Goal: Answer question/provide support

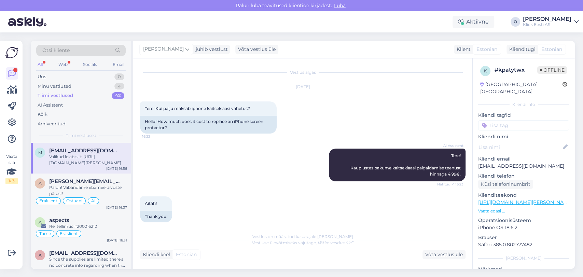
scroll to position [455, 0]
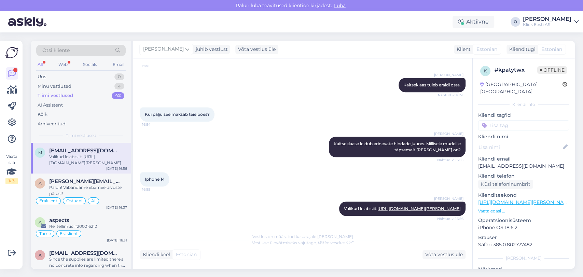
click at [95, 94] on div "Tiimi vestlused 42" at bounding box center [81, 96] width 90 height 10
click at [92, 205] on div "a [EMAIL_ADDRESS][PERSON_NAME][DOMAIN_NAME] Palun! Vabandame ebameeldivuste pär…" at bounding box center [81, 193] width 100 height 39
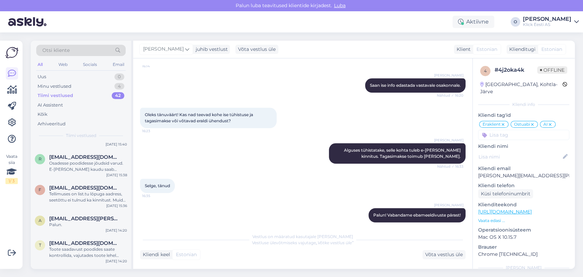
scroll to position [167, 0]
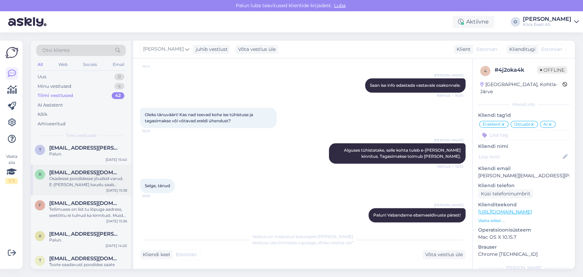
click at [80, 189] on div "r [EMAIL_ADDRESS][DOMAIN_NAME] Osadesse poodidesse jõudsid varud. E-[PERSON_NAM…" at bounding box center [81, 180] width 100 height 31
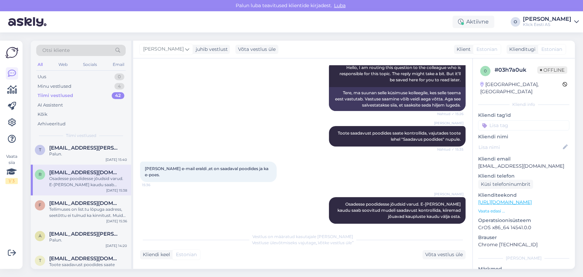
scroll to position [96, 0]
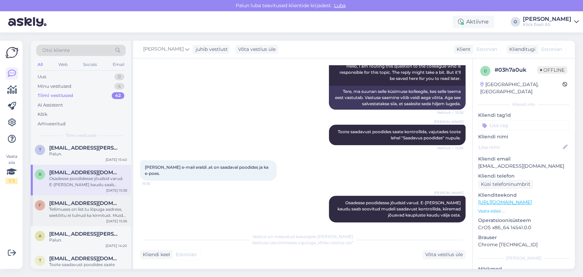
click at [79, 208] on div "Tellimuses on list.tu lõpuga aadress, seetõttu ei tulnud ka kinnitust. Muidu on…" at bounding box center [88, 212] width 78 height 12
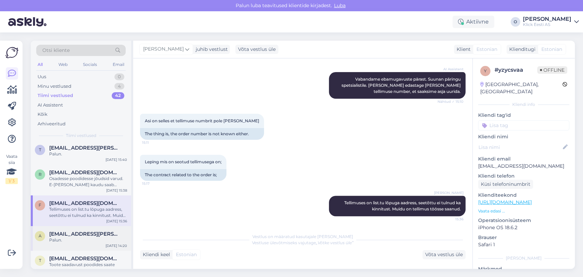
click at [86, 238] on div "Palun." at bounding box center [88, 240] width 78 height 6
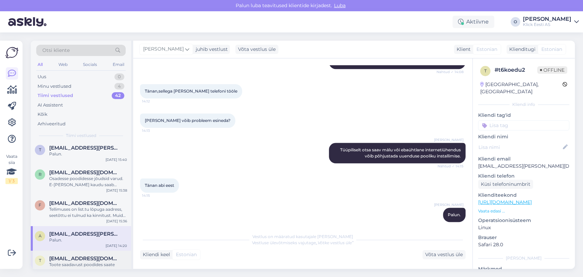
click at [76, 253] on div "t [EMAIL_ADDRESS][DOMAIN_NAME] Toote saadavust poodides saate kontrollida, vaju…" at bounding box center [81, 266] width 100 height 31
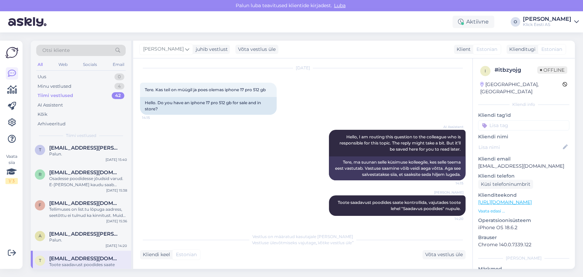
scroll to position [19, 0]
click at [65, 258] on span "[EMAIL_ADDRESS][DOMAIN_NAME]" at bounding box center [84, 259] width 71 height 6
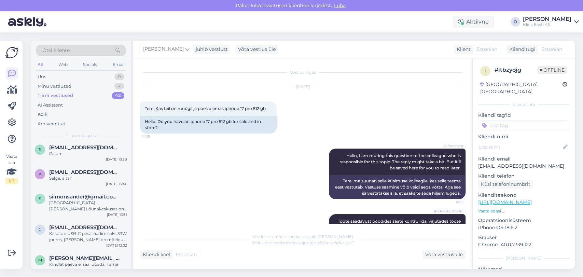
scroll to position [334, 0]
click at [63, 210] on div "[GEOGRAPHIC_DATA][PERSON_NAME] Lõunakeskuses on veel viimased järgi." at bounding box center [88, 205] width 78 height 12
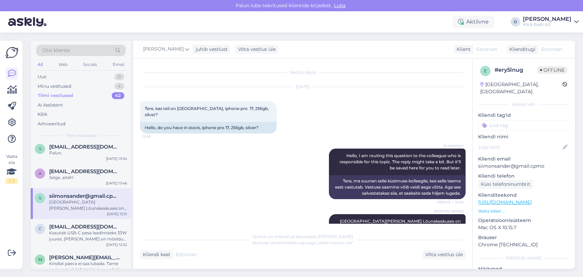
scroll to position [6, 0]
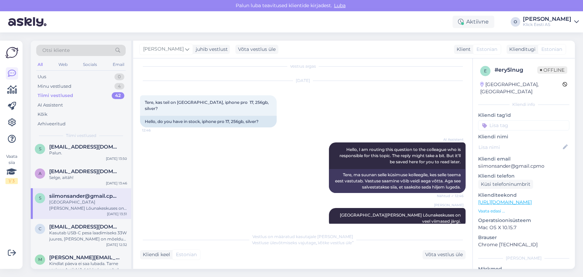
click at [63, 210] on div "[GEOGRAPHIC_DATA][PERSON_NAME] Lõunakeskuses on veel viimased järgi." at bounding box center [88, 205] width 78 height 12
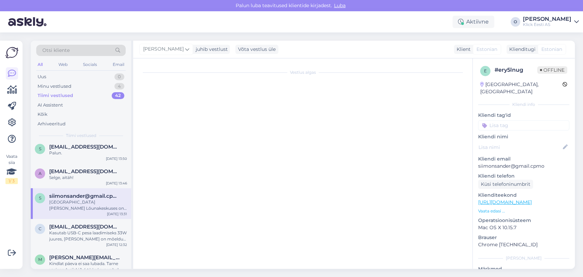
scroll to position [0, 0]
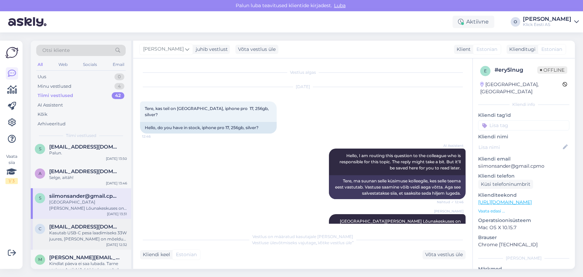
click at [61, 241] on div "Kasutab USB-C pesa laadimiseks 33W juures, [PERSON_NAME] on mõeldud uue laadija…" at bounding box center [88, 236] width 78 height 12
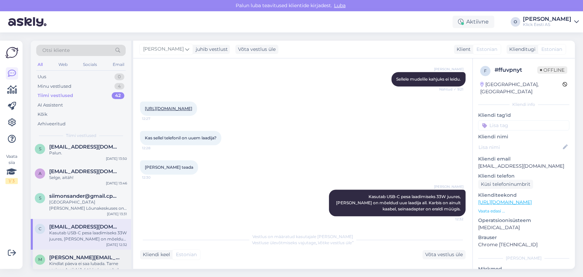
click at [62, 261] on div "Kindlat päeva ei saa lubada. Tarne varieerub siiski 1-4 tööpäeva vahel." at bounding box center [88, 267] width 78 height 12
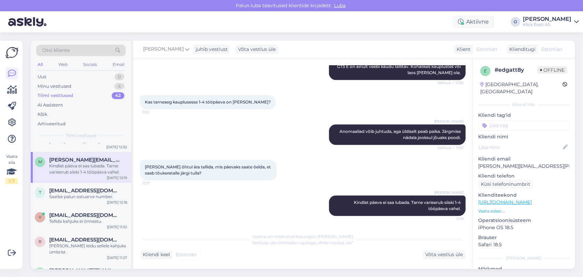
scroll to position [425, 0]
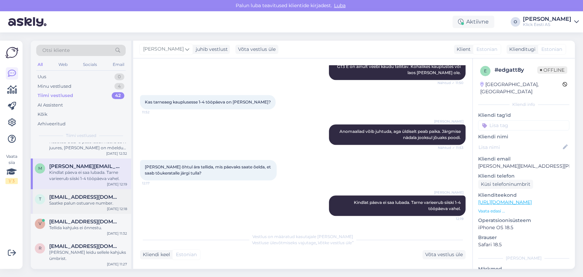
click at [65, 198] on span "[EMAIL_ADDRESS][DOMAIN_NAME]" at bounding box center [84, 197] width 71 height 6
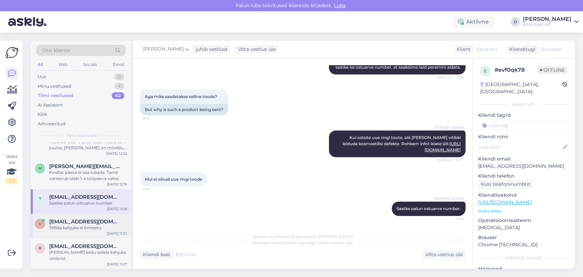
click at [66, 222] on span "[EMAIL_ADDRESS][DOMAIN_NAME]" at bounding box center [84, 222] width 71 height 6
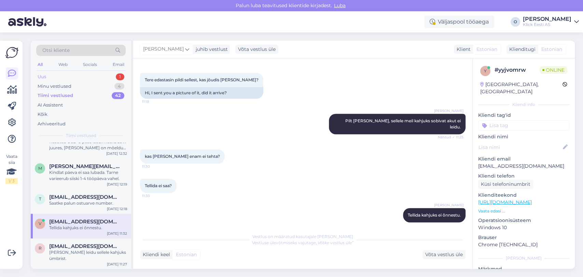
click at [78, 76] on div "Uus 1" at bounding box center [81, 77] width 90 height 10
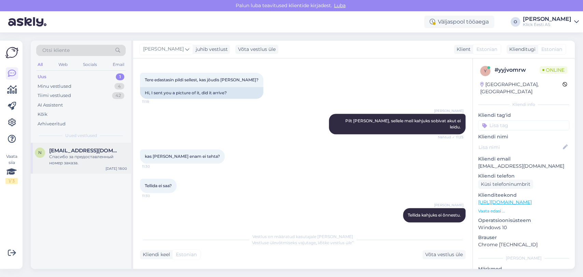
click at [58, 150] on span "[EMAIL_ADDRESS][DOMAIN_NAME]" at bounding box center [84, 151] width 71 height 6
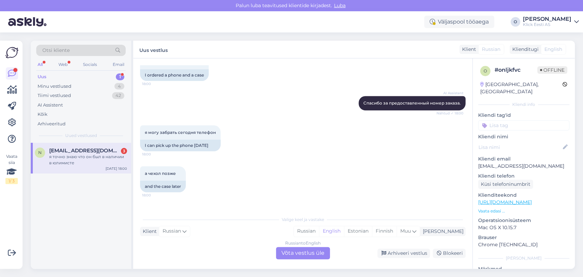
scroll to position [407, 0]
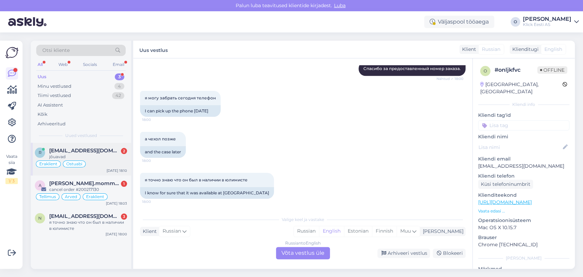
click at [97, 151] on span "[EMAIL_ADDRESS][DOMAIN_NAME]" at bounding box center [84, 151] width 71 height 6
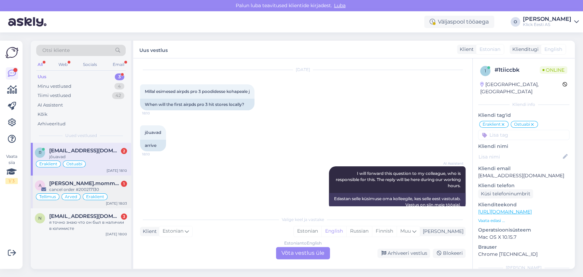
click at [83, 183] on span "[PERSON_NAME].mommeja via [EMAIL_ADDRESS][DOMAIN_NAME]" at bounding box center [84, 183] width 71 height 6
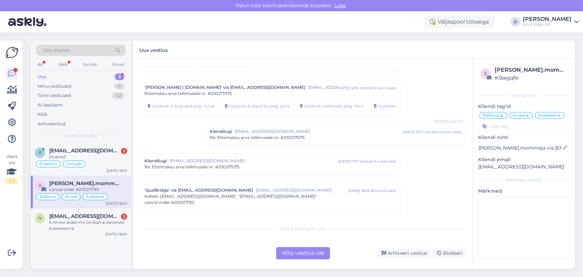
scroll to position [3060, 0]
click at [183, 198] on span "cancel order #200217130" at bounding box center [170, 201] width 50 height 6
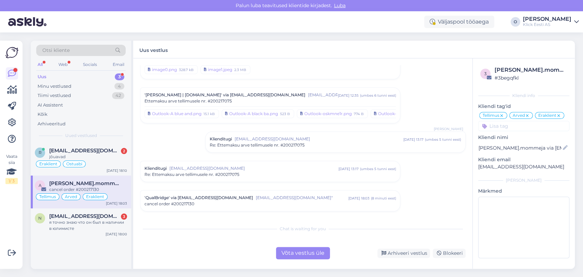
scroll to position [3030, 0]
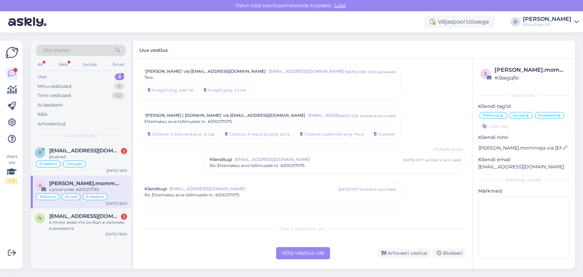
click at [182, 222] on span "cancel order #200217130" at bounding box center [170, 225] width 50 height 6
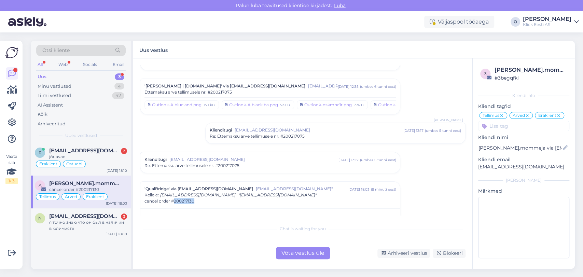
drag, startPoint x: 204, startPoint y: 181, endPoint x: 174, endPoint y: 185, distance: 31.0
click at [174, 185] on div "'QualBridge' via [EMAIL_ADDRESS][DOMAIN_NAME] [EMAIL_ADDRESS][DOMAIN_NAME]" [DA…" at bounding box center [270, 195] width 260 height 27
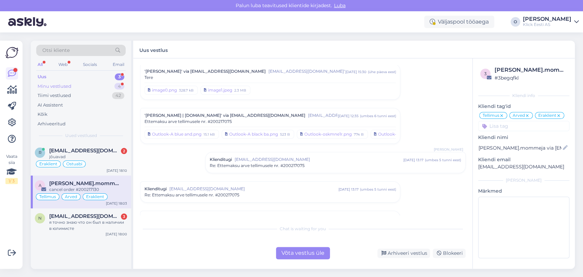
click at [97, 85] on div "Minu vestlused 4" at bounding box center [81, 87] width 90 height 10
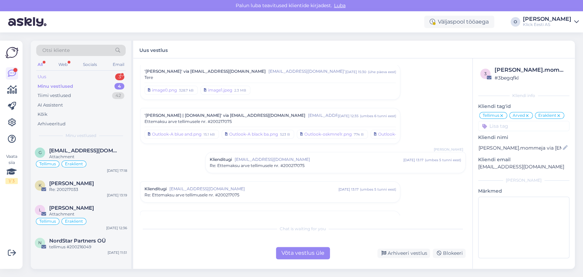
click at [94, 78] on div "Uus 3" at bounding box center [81, 77] width 90 height 10
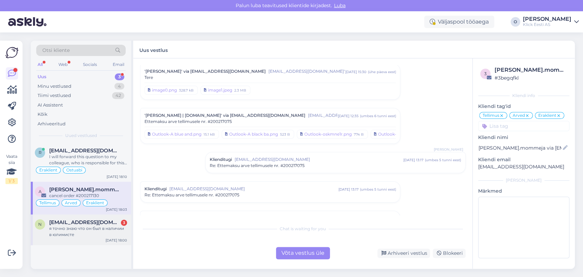
click at [91, 223] on span "[EMAIL_ADDRESS][DOMAIN_NAME]" at bounding box center [84, 222] width 71 height 6
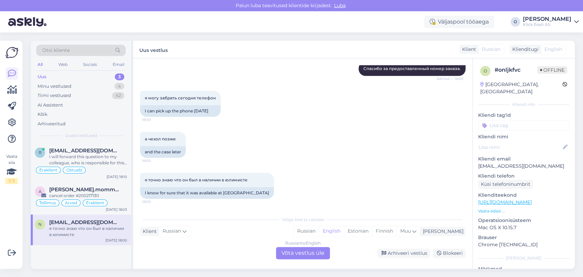
scroll to position [258, 0]
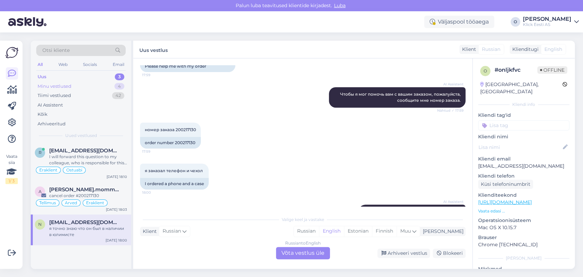
click at [66, 84] on div "Minu vestlused" at bounding box center [55, 86] width 34 height 7
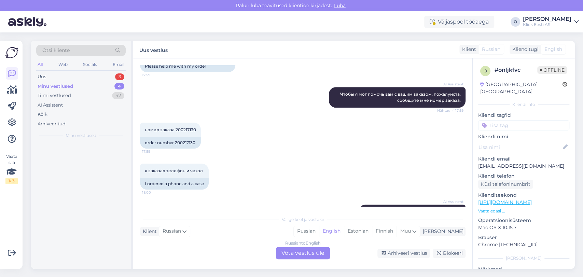
click at [66, 84] on div "Minu vestlused" at bounding box center [56, 86] width 36 height 7
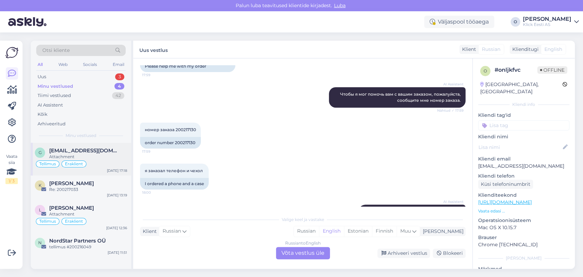
click at [65, 152] on span "[EMAIL_ADDRESS][DOMAIN_NAME]" at bounding box center [84, 151] width 71 height 6
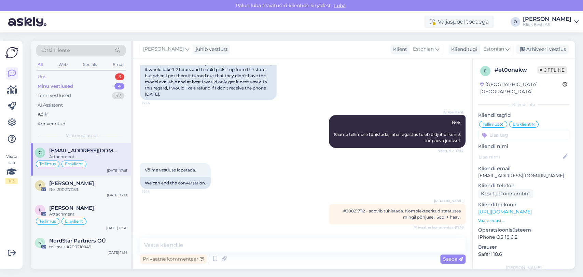
click at [100, 76] on div "Uus 3" at bounding box center [81, 77] width 90 height 10
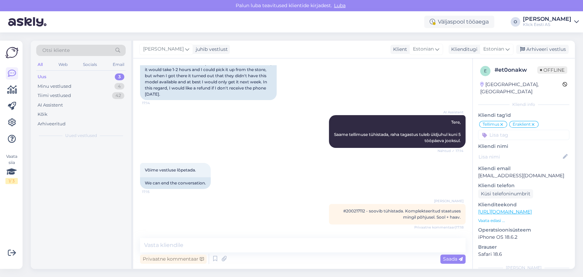
click at [100, 76] on div "Uus 3" at bounding box center [81, 77] width 90 height 10
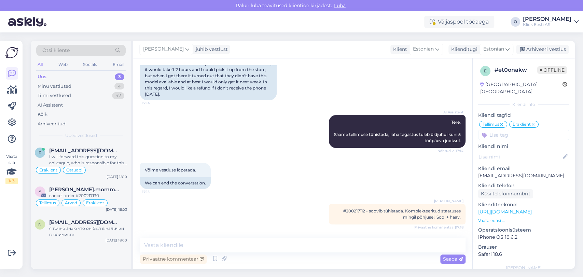
click at [100, 76] on div "Uus 3" at bounding box center [81, 77] width 90 height 10
click at [71, 148] on span "[EMAIL_ADDRESS][DOMAIN_NAME]" at bounding box center [84, 151] width 71 height 6
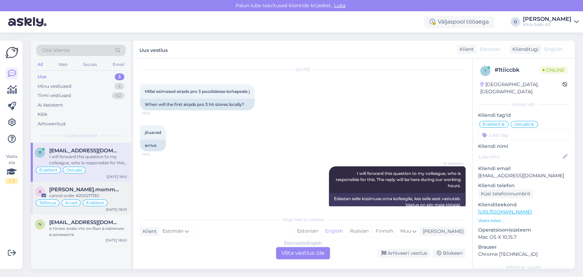
click at [78, 187] on span "[PERSON_NAME].mommeja via [EMAIL_ADDRESS][DOMAIN_NAME]" at bounding box center [84, 190] width 71 height 6
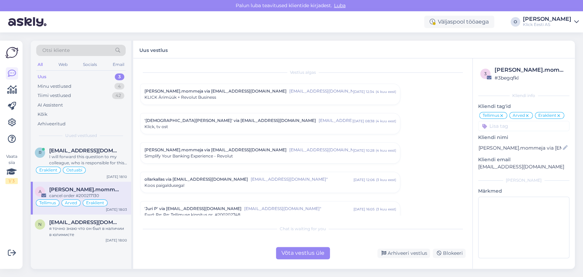
scroll to position [3054, 0]
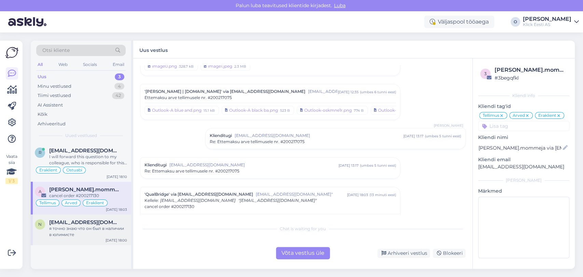
click at [87, 215] on div "n [EMAIL_ADDRESS][DOMAIN_NAME] я точно знаю что он был в наличии в юлимисте [DA…" at bounding box center [81, 230] width 100 height 31
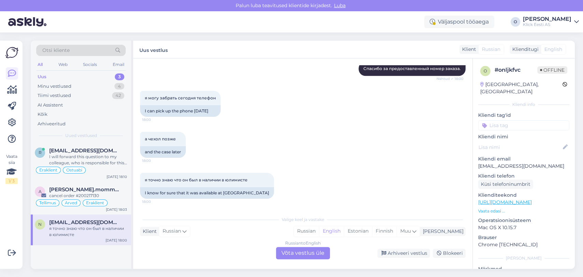
click at [83, 77] on div "Uus 3" at bounding box center [81, 77] width 90 height 10
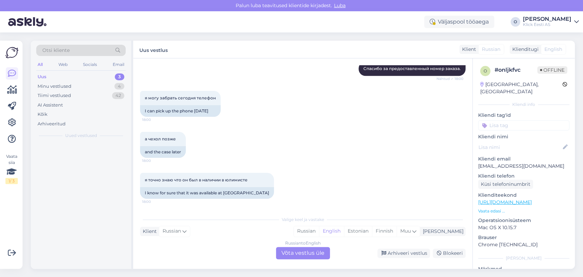
click at [83, 77] on div "Uus 3" at bounding box center [81, 77] width 90 height 10
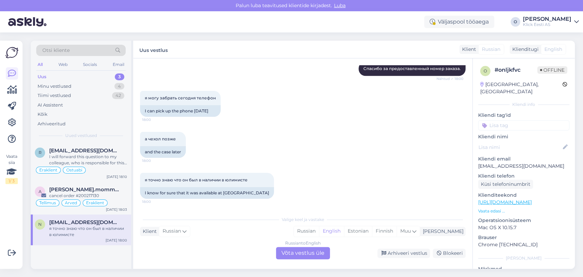
click at [69, 227] on div "я точно знаю что он был в наличии в юлимисте" at bounding box center [88, 232] width 78 height 12
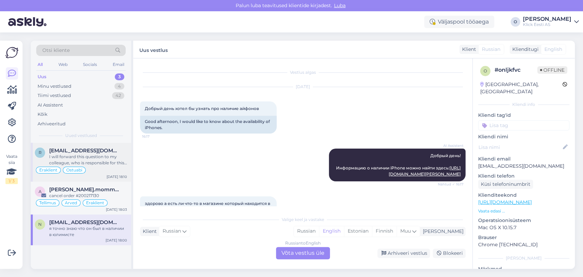
click at [69, 159] on div "I will forward this question to my colleague, who is responsible for this. The …" at bounding box center [88, 160] width 78 height 12
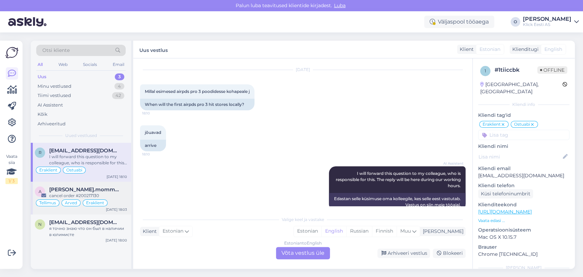
click at [65, 195] on div "cancel order #200217130" at bounding box center [88, 196] width 78 height 6
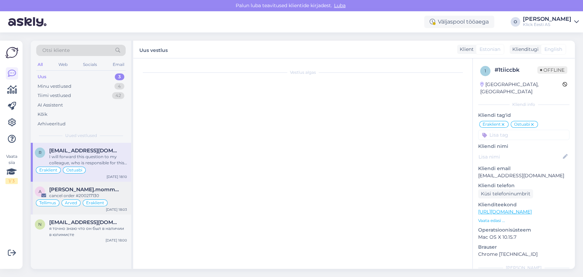
scroll to position [3054, 0]
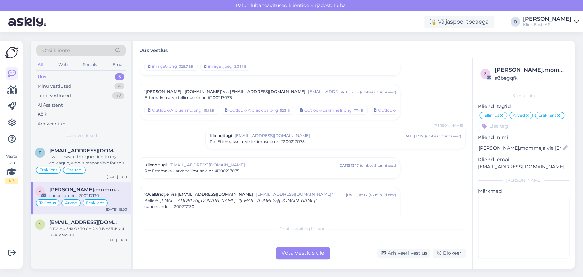
click at [269, 191] on div "'QualBridge' via [EMAIL_ADDRESS][DOMAIN_NAME] [EMAIL_ADDRESS][DOMAIN_NAME]" [DA…" at bounding box center [271, 200] width 252 height 18
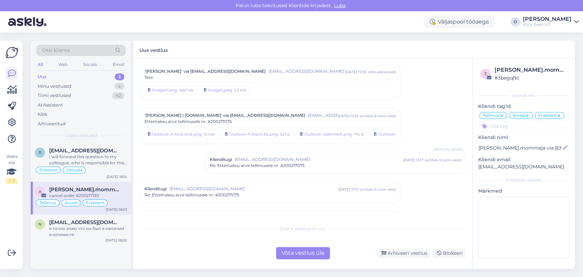
click at [269, 182] on div "Klienditugi [EMAIL_ADDRESS][DOMAIN_NAME] [DATE] 13:17 ( umbes 5 tunni eest ) Re…" at bounding box center [270, 192] width 260 height 21
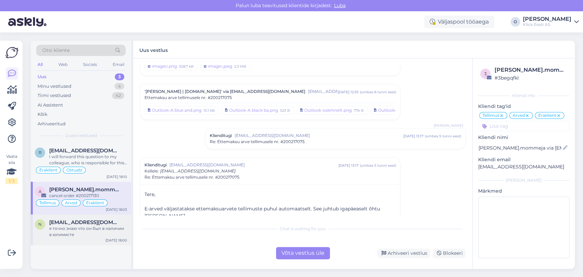
click at [93, 219] on span "[EMAIL_ADDRESS][DOMAIN_NAME]" at bounding box center [84, 222] width 71 height 6
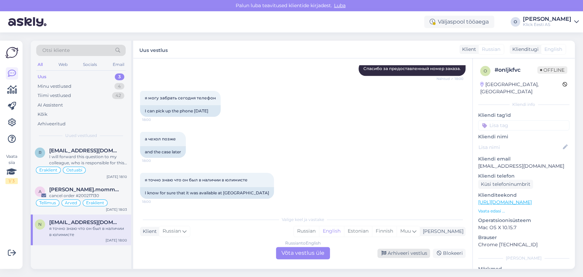
click at [398, 256] on div "Arhiveeri vestlus" at bounding box center [404, 253] width 53 height 9
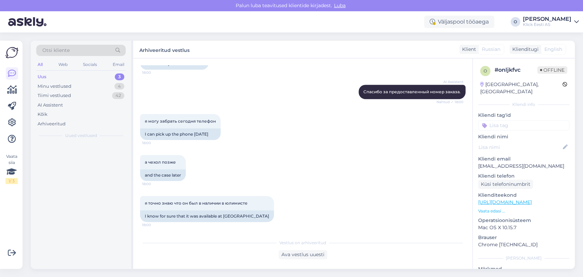
scroll to position [384, 0]
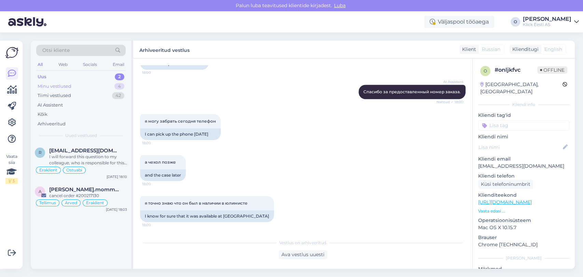
click at [78, 85] on div "Minu vestlused 4" at bounding box center [81, 87] width 90 height 10
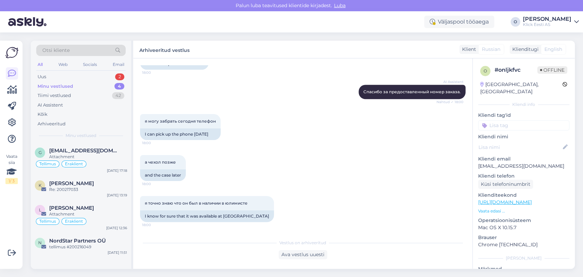
click at [101, 86] on div "Minu vestlused 4" at bounding box center [81, 87] width 90 height 10
click at [85, 144] on div "g [EMAIL_ADDRESS][DOMAIN_NAME] Attachment Tellimus Eraklient [DATE] 17:18" at bounding box center [81, 159] width 100 height 33
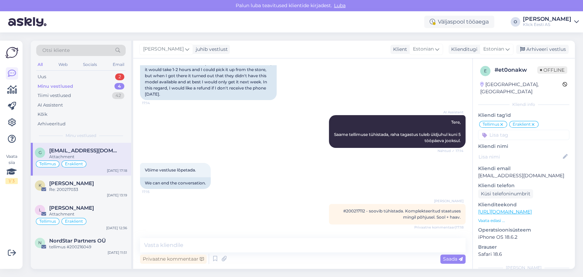
click at [344, 212] on span "#200217112 - soovib tühistada. Komplekteeritud staatuses mingil põhjusel. Sool …" at bounding box center [403, 214] width 118 height 11
copy span "200217112"
click at [549, 51] on div "Arhiveeri vestlus" at bounding box center [542, 49] width 53 height 9
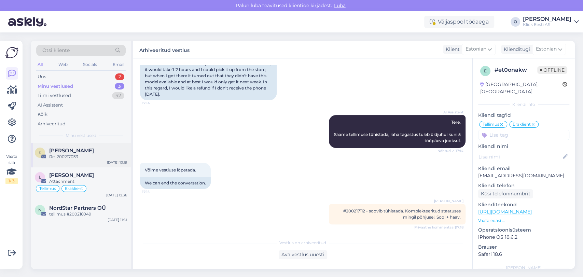
click at [87, 151] on div "[PERSON_NAME]" at bounding box center [88, 151] width 78 height 6
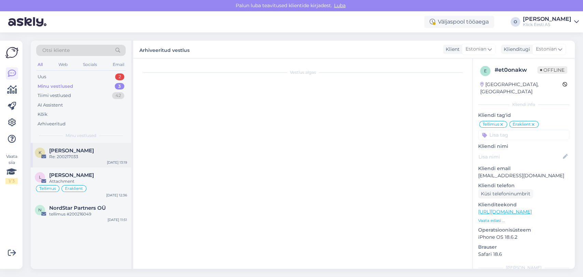
scroll to position [142, 0]
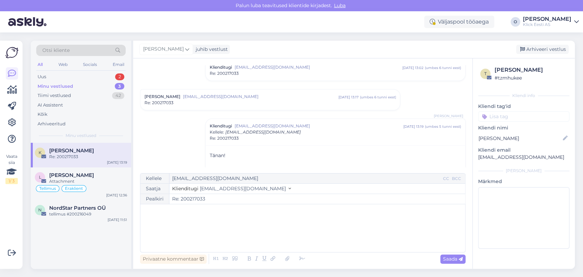
click at [186, 198] on input "Re: 200217033" at bounding box center [318, 199] width 296 height 10
click at [543, 51] on div "Arhiveeri vestlus" at bounding box center [542, 49] width 53 height 9
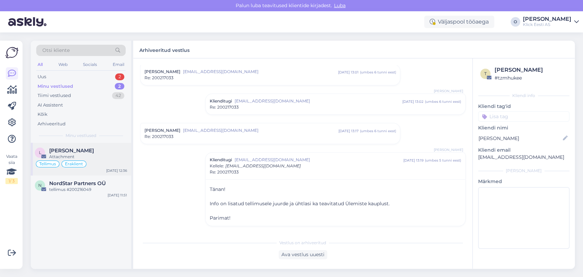
click at [78, 148] on span "[PERSON_NAME]" at bounding box center [71, 151] width 45 height 6
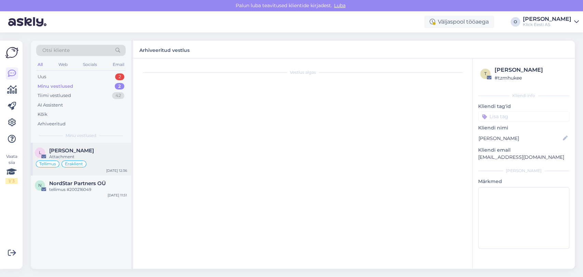
scroll to position [59, 0]
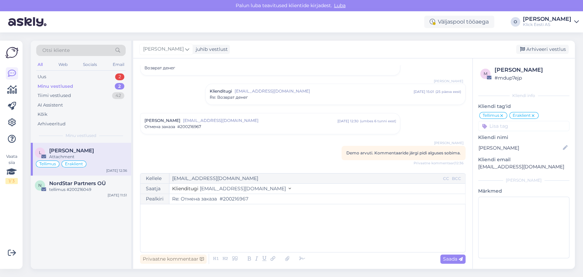
click at [232, 197] on input "Re: Отмена заказа #200216967" at bounding box center [318, 199] width 296 height 10
click at [78, 182] on span "NordStar Partners OÜ" at bounding box center [77, 183] width 57 height 6
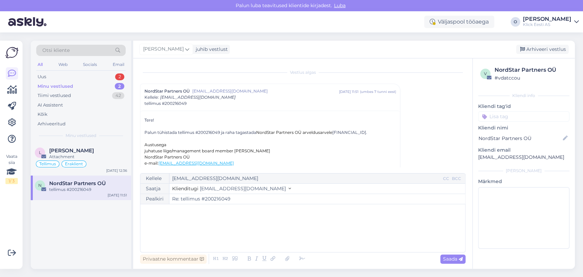
click at [208, 132] on div "Palun tühistada tellimus #200216049 ja raha tagastada NordStar Partners OÜ arve…" at bounding box center [271, 133] width 252 height 6
copy div "200216049"
